Goal: Task Accomplishment & Management: Manage account settings

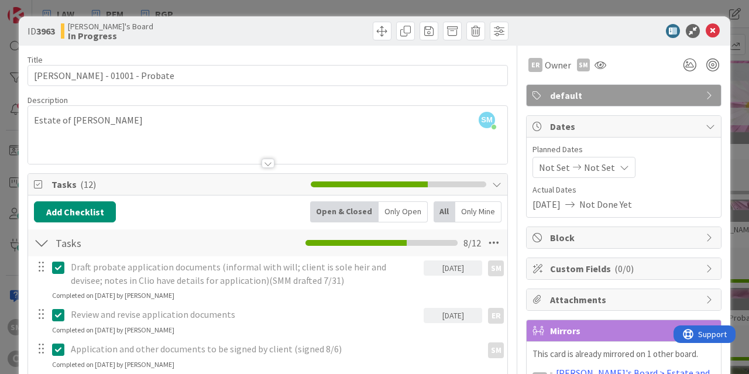
scroll to position [434, 0]
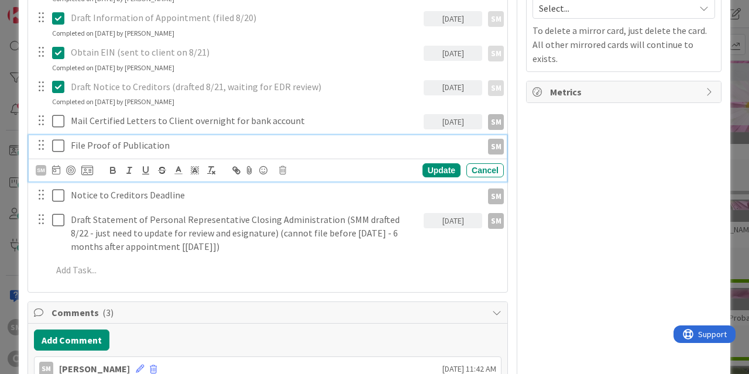
click at [104, 147] on p "File Proof of Publication" at bounding box center [274, 145] width 407 height 13
click at [56, 168] on icon at bounding box center [56, 169] width 8 height 9
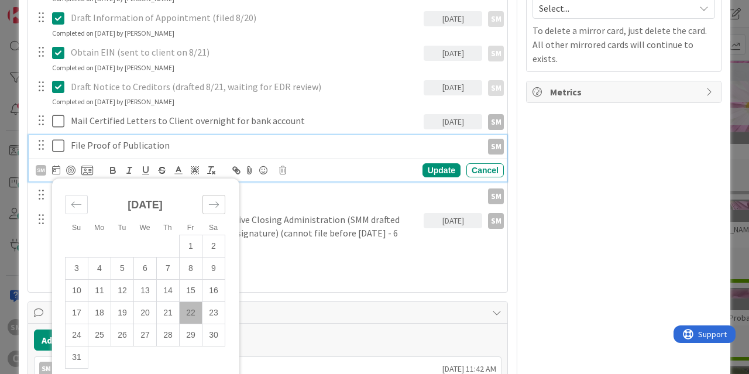
click at [204, 207] on div "Move forward to switch to the next month." at bounding box center [213, 204] width 23 height 19
click at [150, 265] on td "10" at bounding box center [145, 268] width 23 height 22
type input "[DATE]"
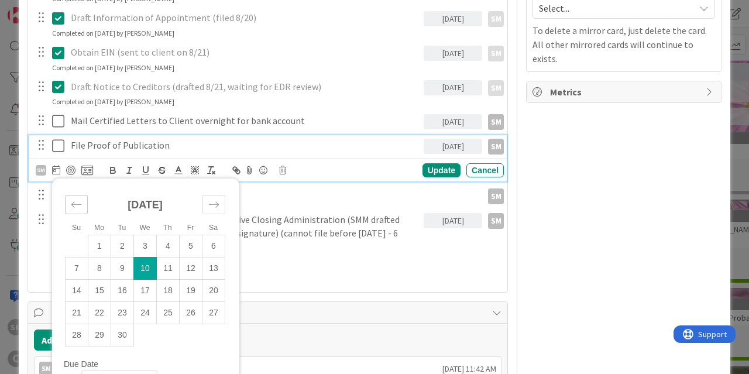
click at [71, 206] on icon "Move backward to switch to the previous month." at bounding box center [76, 204] width 11 height 11
click at [212, 207] on icon "Move forward to switch to the next month." at bounding box center [213, 204] width 11 height 11
click at [443, 168] on div "Update" at bounding box center [441, 170] width 38 height 14
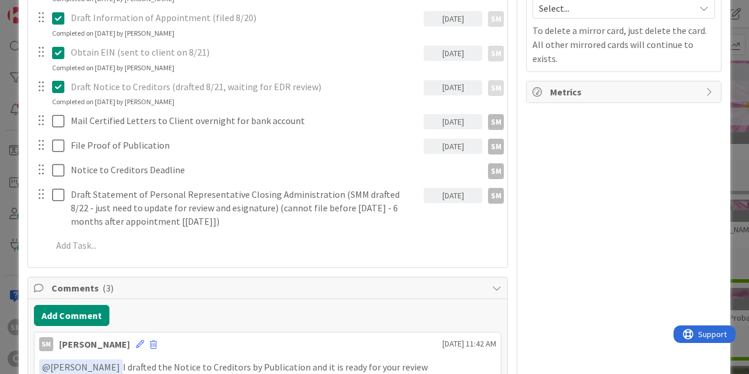
click at [556, 172] on div "ER Owner SM default Dates Planned Dates Not Set Not Set Actual Dates [DATE] Not…" at bounding box center [623, 283] width 195 height 1343
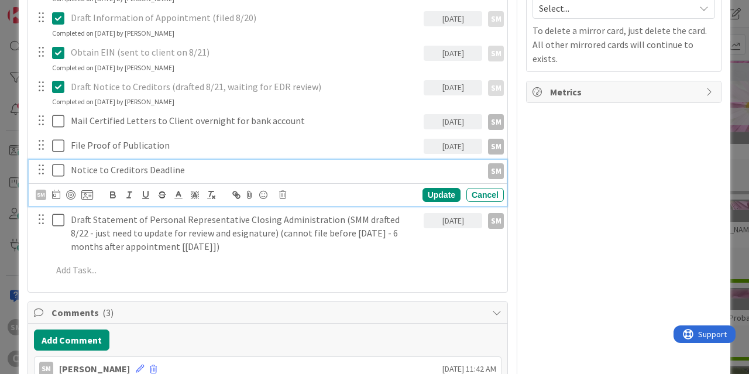
click at [153, 178] on div "Notice to Creditors Deadline" at bounding box center [274, 170] width 416 height 20
click at [58, 194] on icon at bounding box center [56, 194] width 8 height 9
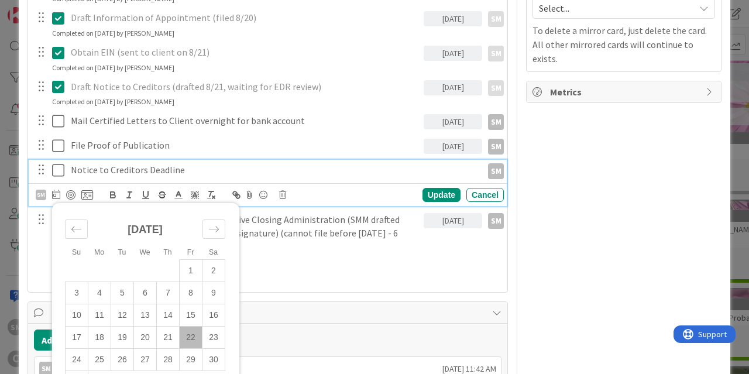
click at [212, 219] on div "[DATE]" at bounding box center [145, 234] width 160 height 50
click at [212, 228] on icon "Move forward to switch to the next month." at bounding box center [213, 228] width 11 height 11
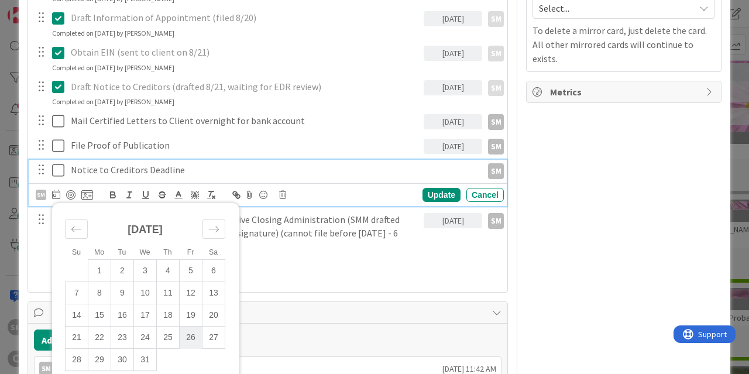
click at [194, 339] on td "26" at bounding box center [191, 337] width 23 height 22
type input "[DATE]"
click at [448, 194] on div "Update" at bounding box center [441, 195] width 38 height 14
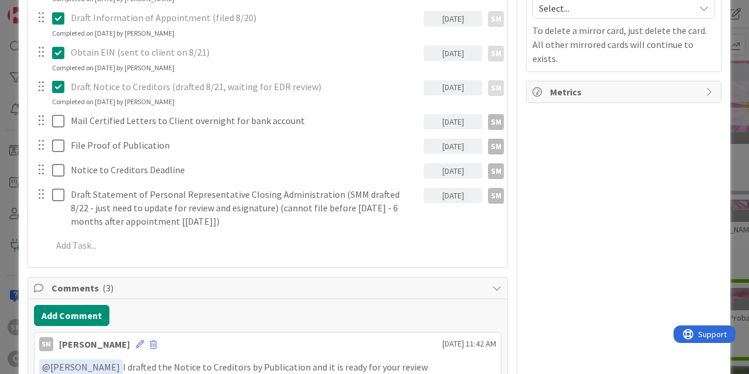
click at [649, 204] on div "ER Owner SM default Dates Planned Dates Not Set Not Set Actual Dates [DATE] Not…" at bounding box center [623, 283] width 195 height 1343
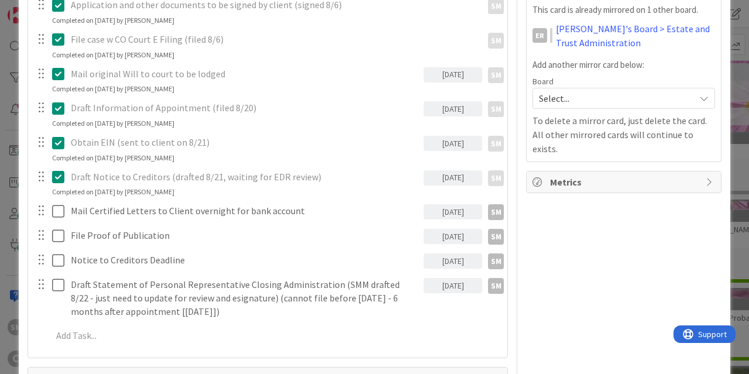
scroll to position [364, 0]
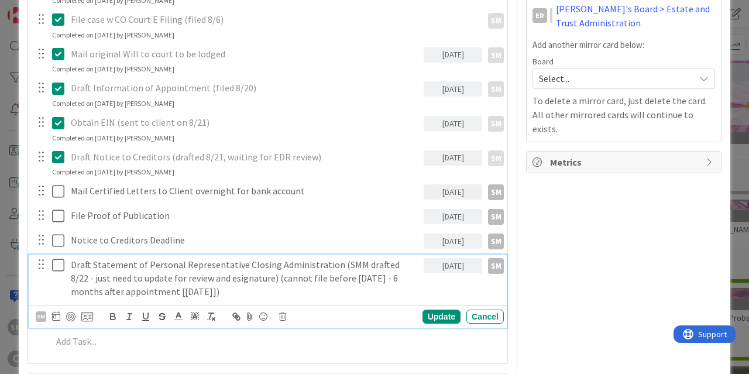
click at [71, 269] on div "Draft Statement of Personal Representative Closing Administration (SMM drafted …" at bounding box center [244, 277] width 357 height 47
click at [595, 286] on div "ER Owner SM default Dates Planned Dates Not Set Not Set Actual Dates [DATE] Not…" at bounding box center [623, 366] width 195 height 1368
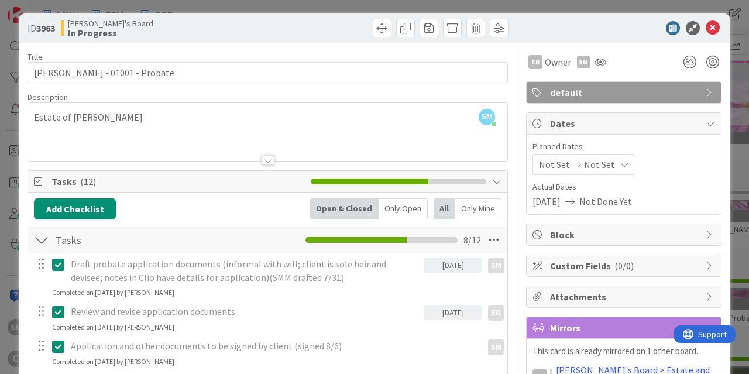
scroll to position [0, 0]
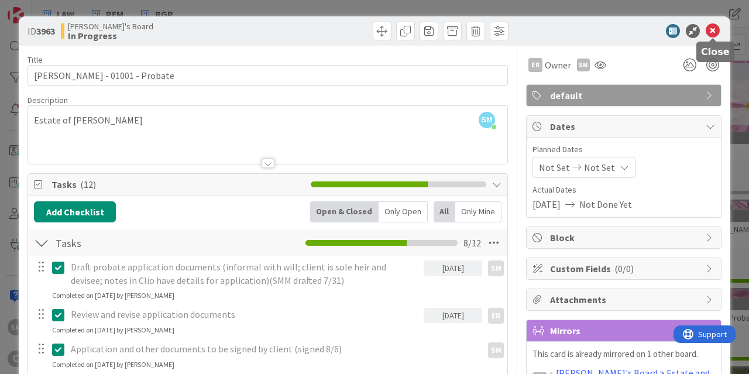
click at [708, 30] on icon at bounding box center [713, 31] width 14 height 14
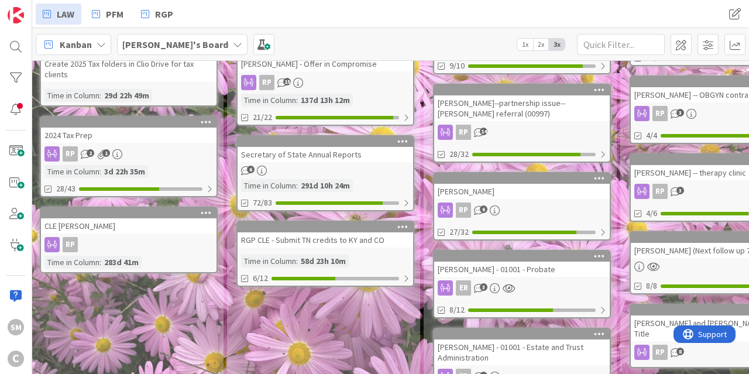
scroll to position [407, 202]
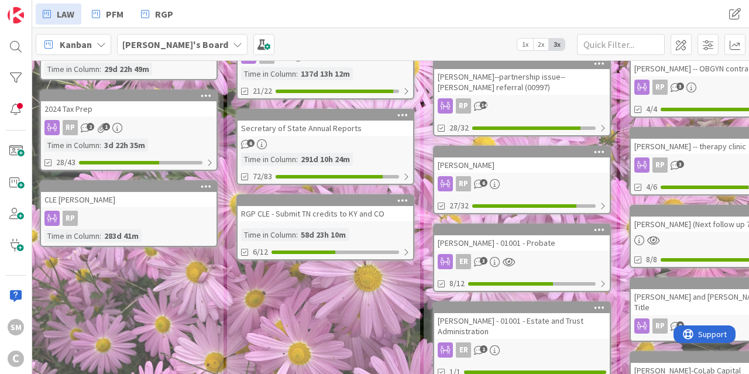
click at [515, 313] on div "[PERSON_NAME] - 01001 - Estate and Trust Administration" at bounding box center [522, 326] width 176 height 26
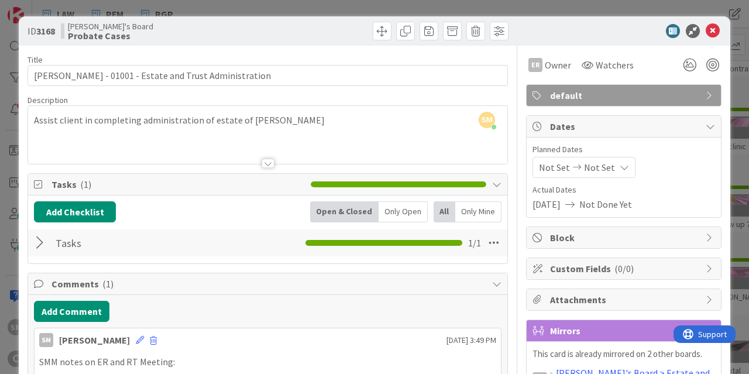
click at [43, 243] on div at bounding box center [41, 242] width 15 height 21
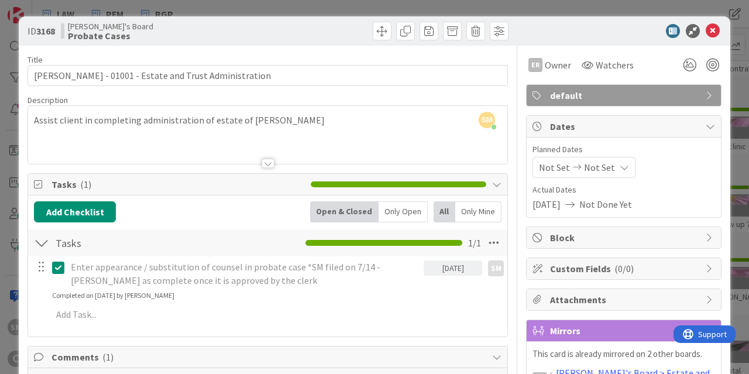
click at [43, 243] on div at bounding box center [41, 242] width 15 height 21
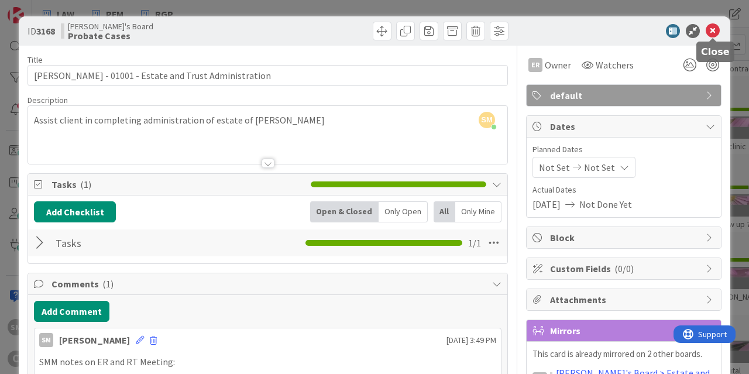
click at [715, 26] on icon at bounding box center [713, 31] width 14 height 14
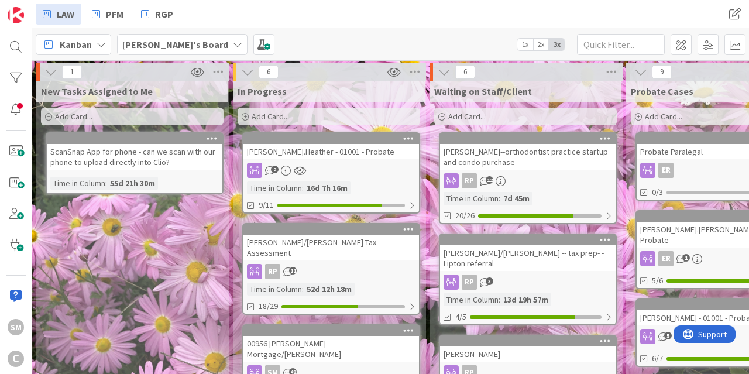
drag, startPoint x: 228, startPoint y: 201, endPoint x: 117, endPoint y: 197, distance: 111.2
drag, startPoint x: 622, startPoint y: 165, endPoint x: 622, endPoint y: 96, distance: 69.0
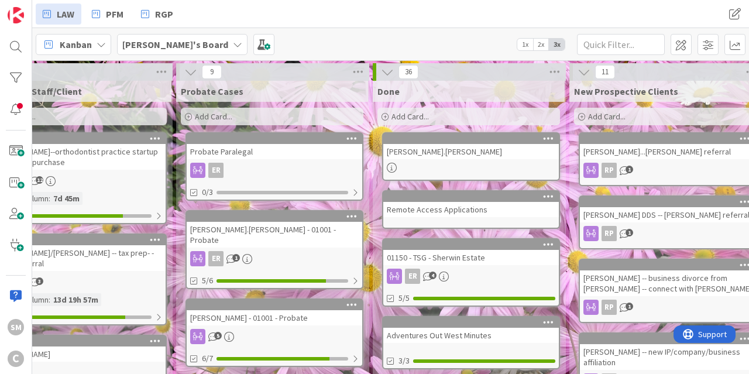
drag, startPoint x: 161, startPoint y: 253, endPoint x: 216, endPoint y: 242, distance: 56.7
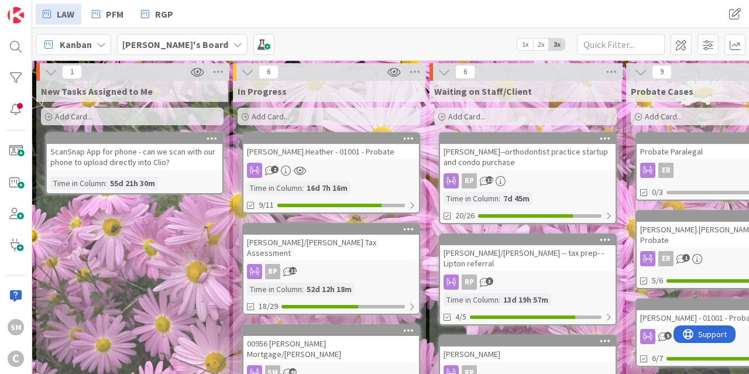
drag, startPoint x: 316, startPoint y: 202, endPoint x: 82, endPoint y: 179, distance: 234.6
click at [21, 104] on div at bounding box center [15, 109] width 23 height 22
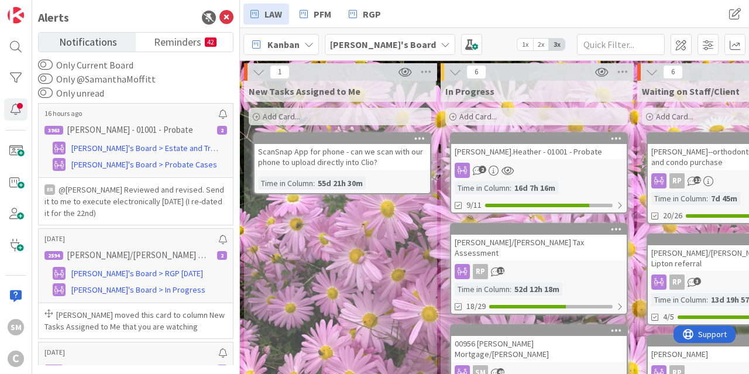
click at [98, 40] on span "Notifications" at bounding box center [88, 41] width 58 height 16
click at [194, 39] on span "Reminders" at bounding box center [177, 41] width 47 height 16
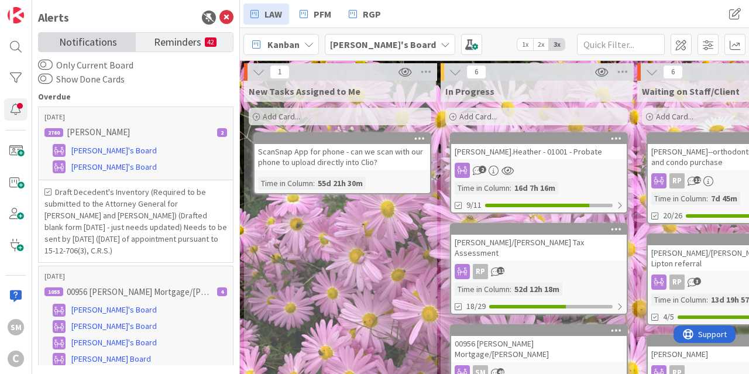
click at [77, 33] on span "Notifications" at bounding box center [88, 41] width 58 height 16
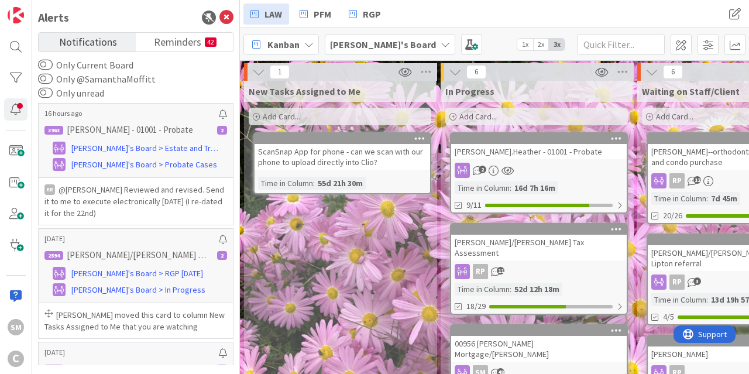
click at [223, 15] on icon at bounding box center [226, 18] width 14 height 14
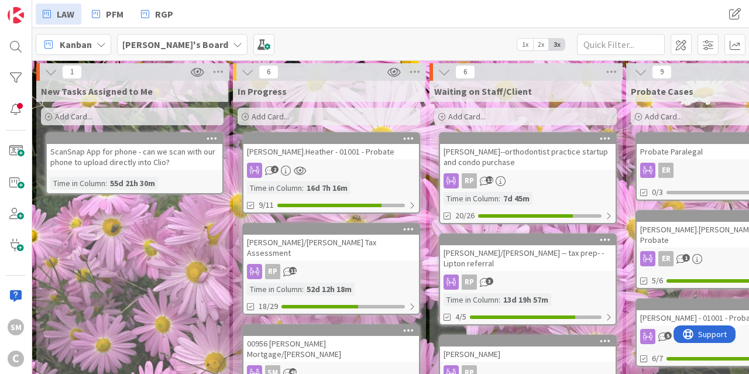
click at [339, 152] on div "[PERSON_NAME].Heather - 01001 - Probate" at bounding box center [331, 151] width 176 height 15
